Goal: Check status: Check status

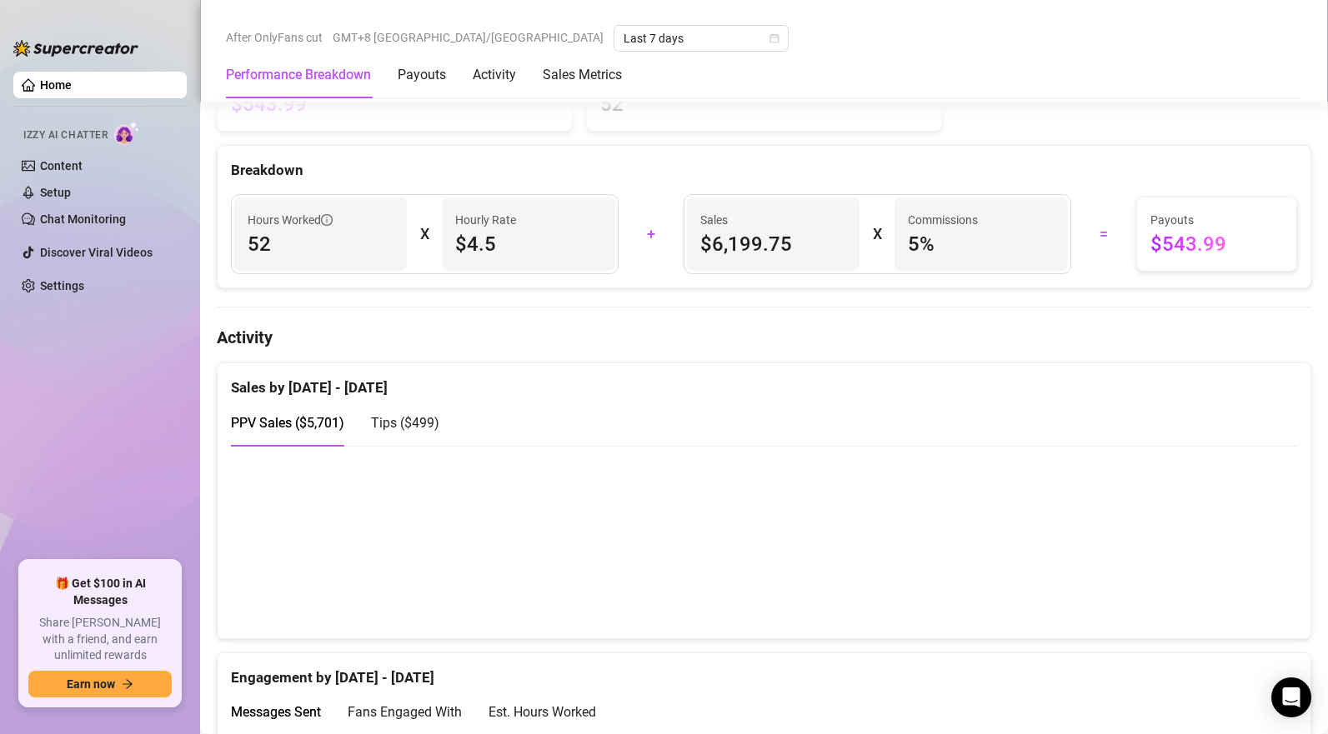
scroll to position [985, 0]
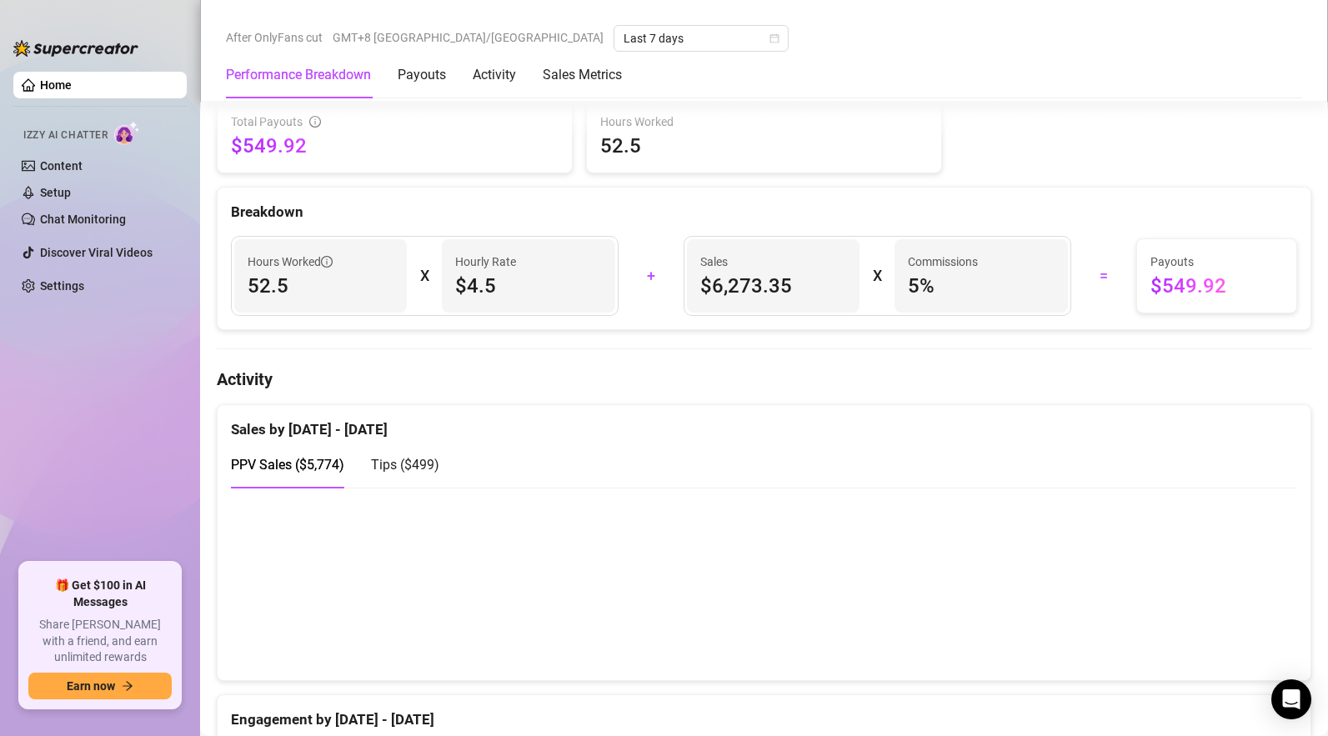
scroll to position [763, 0]
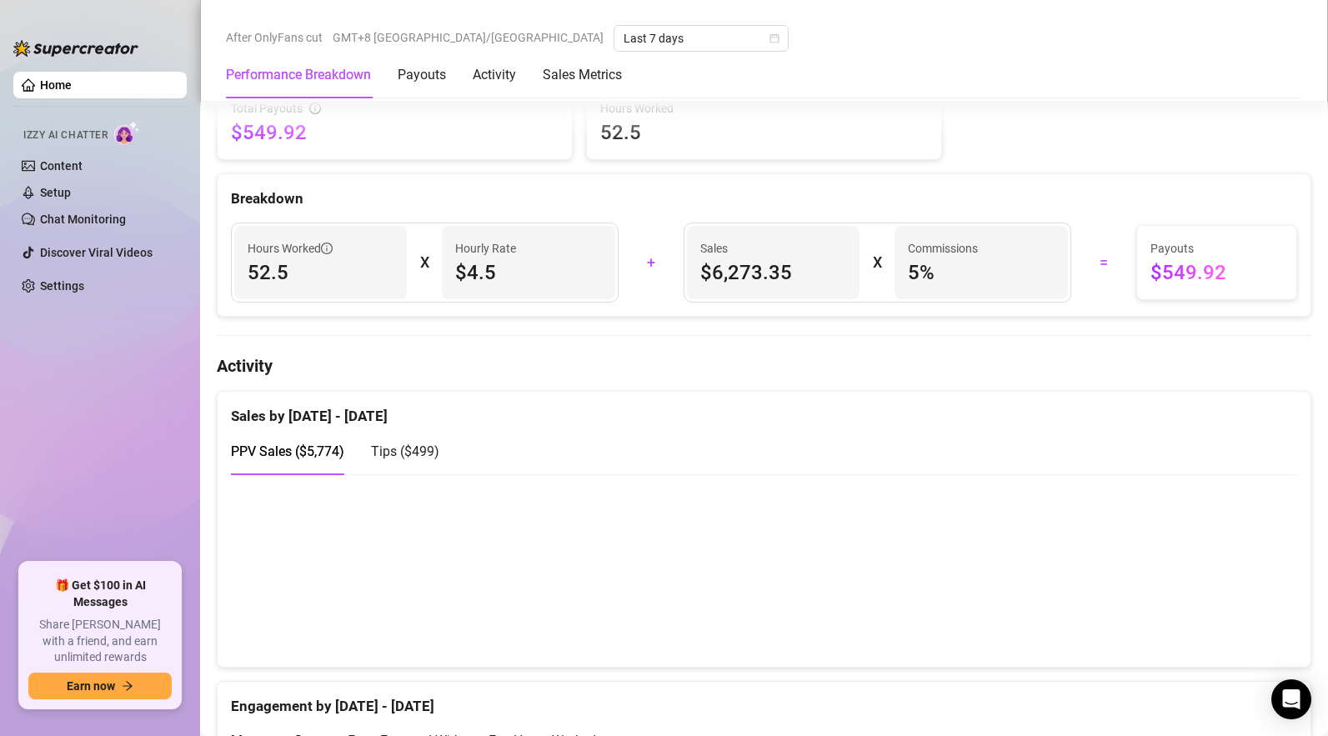
drag, startPoint x: 421, startPoint y: 456, endPoint x: 804, endPoint y: 576, distance: 401.7
click at [421, 456] on span "Tips ( $499 )" at bounding box center [405, 451] width 68 height 16
click at [320, 454] on span "PPV Sales ( $5,774 )" at bounding box center [287, 451] width 113 height 16
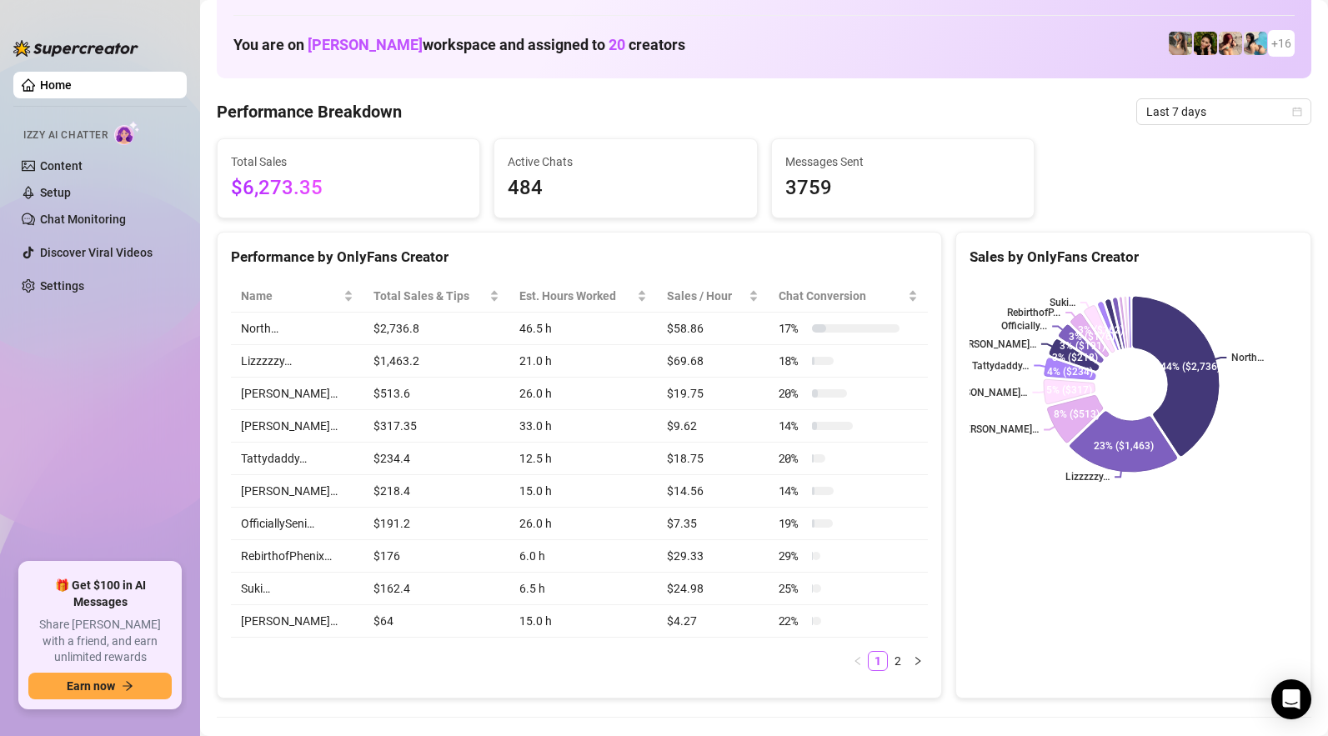
scroll to position [0, 0]
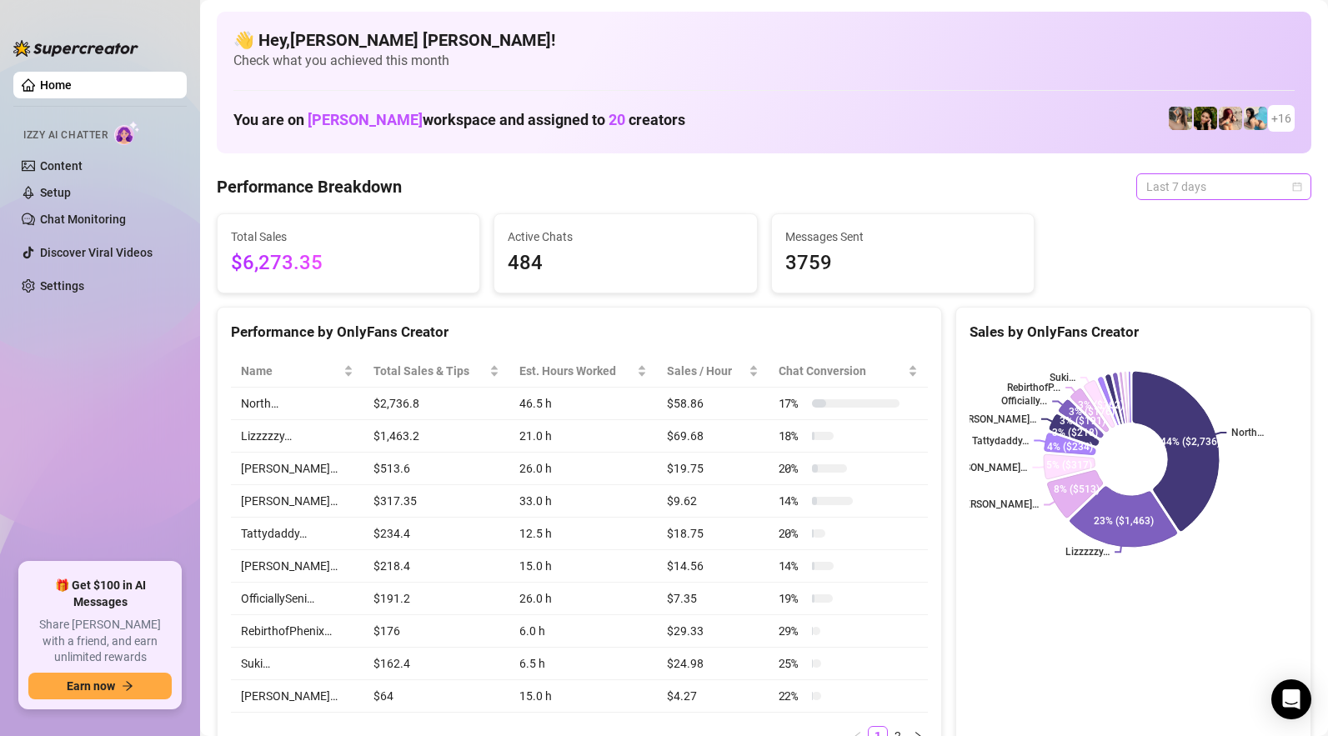
click at [1191, 189] on span "Last 7 days" at bounding box center [1223, 186] width 155 height 25
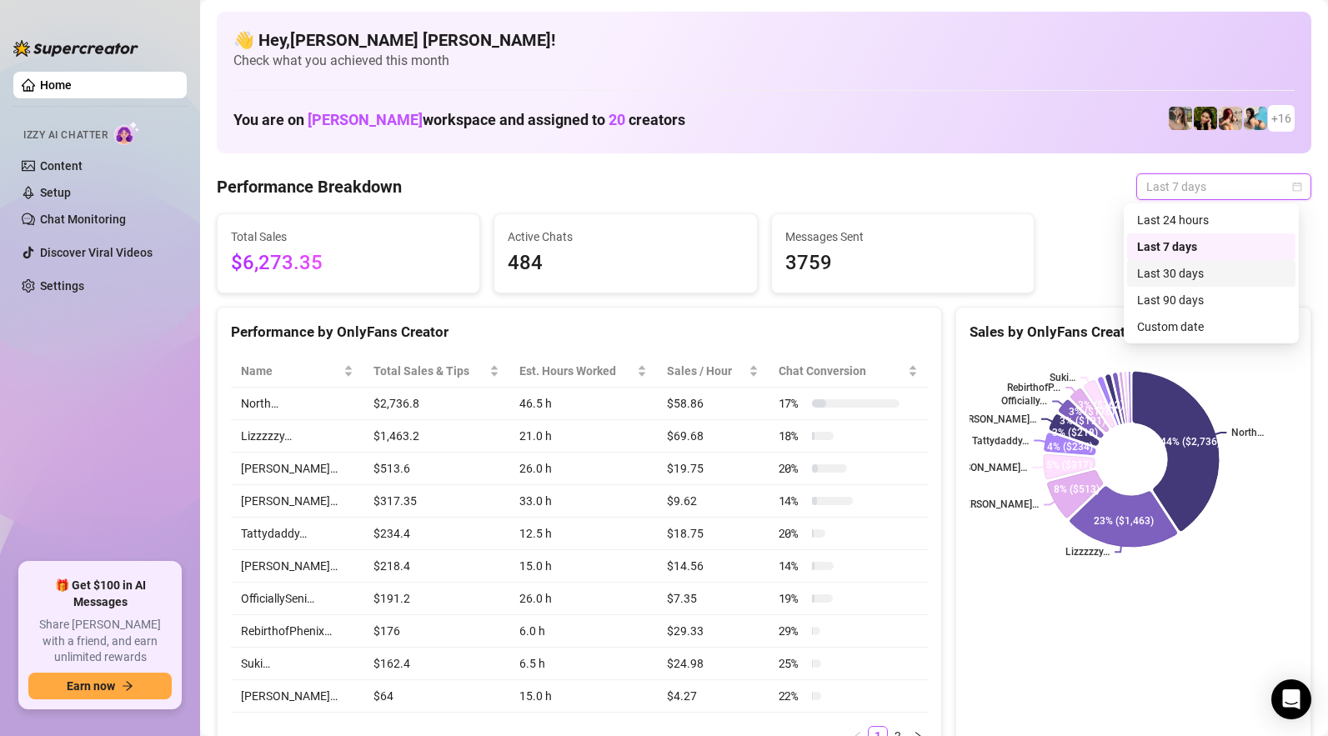
click at [1181, 272] on div "Last 30 days" at bounding box center [1211, 273] width 148 height 18
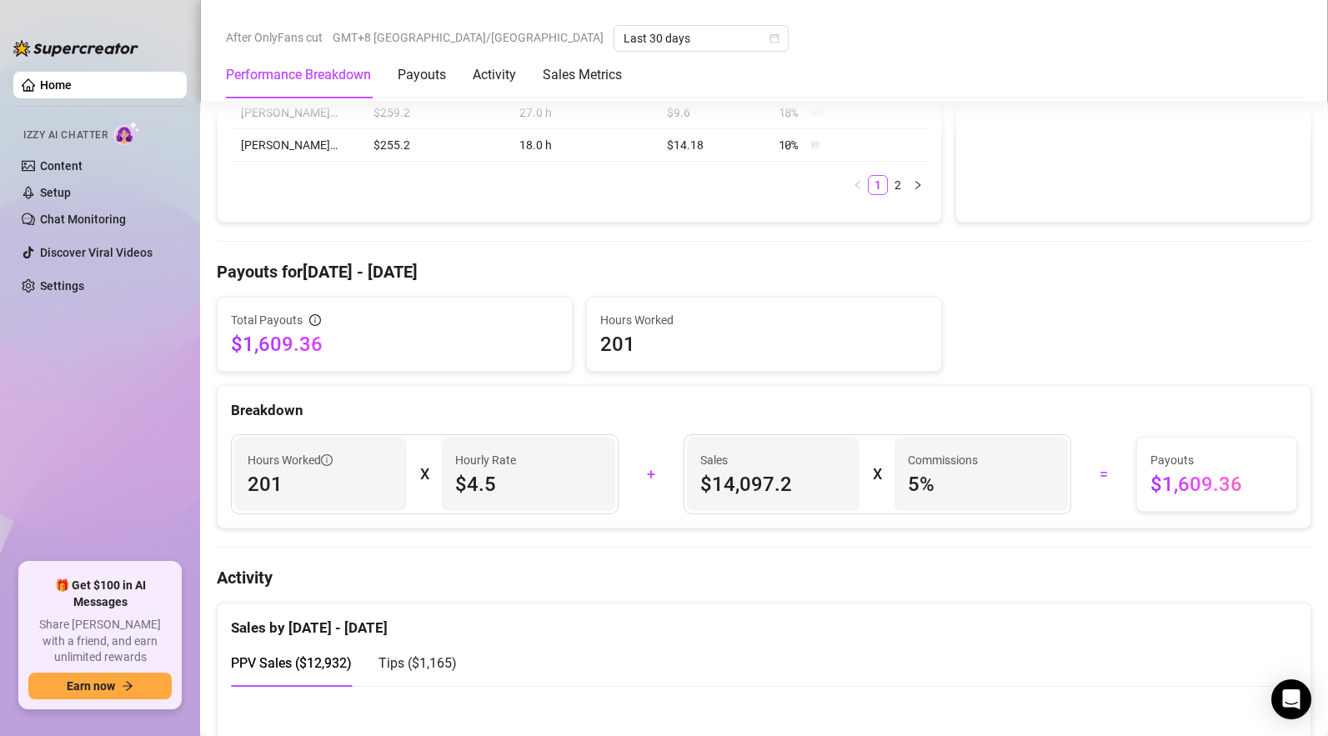
scroll to position [723, 0]
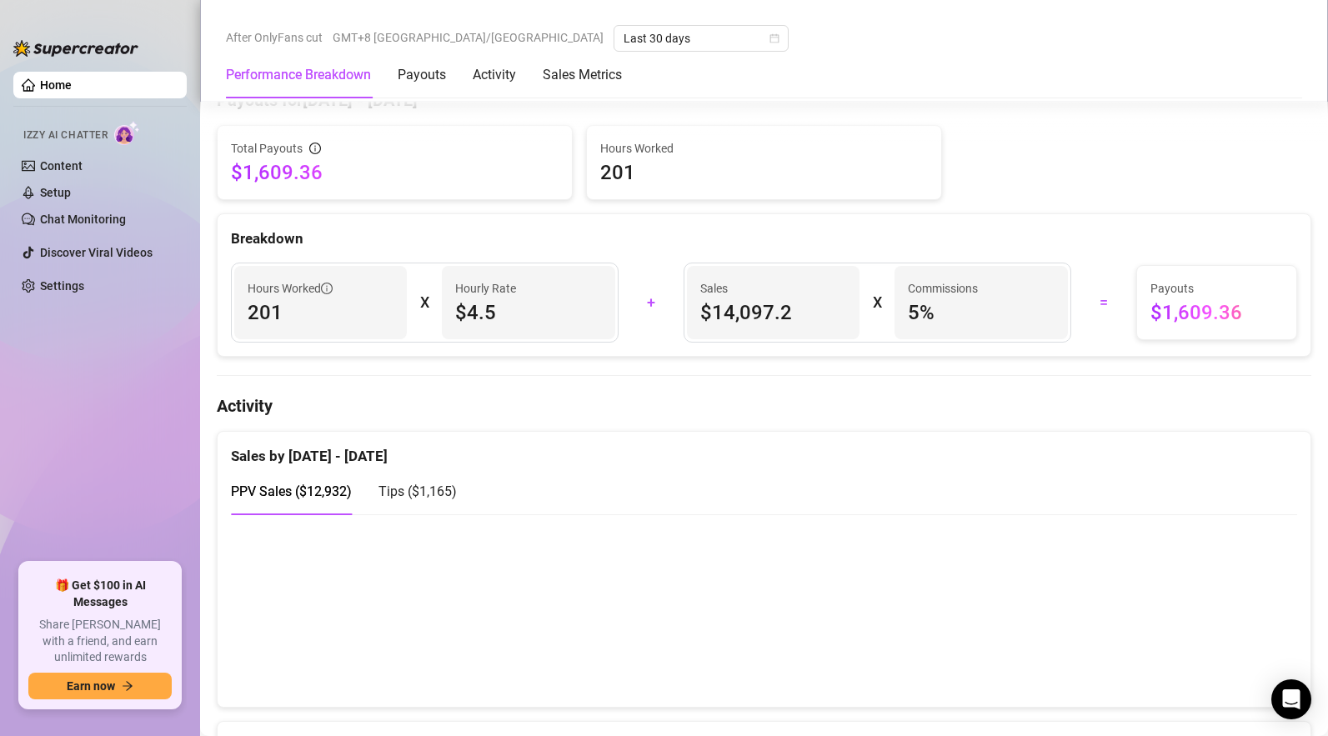
click at [448, 499] on span "Tips ( $1,165 )" at bounding box center [417, 491] width 78 height 16
click at [318, 483] on div "PPV Sales ( $12,932 )" at bounding box center [291, 492] width 121 height 48
